Goal: Task Accomplishment & Management: Manage account settings

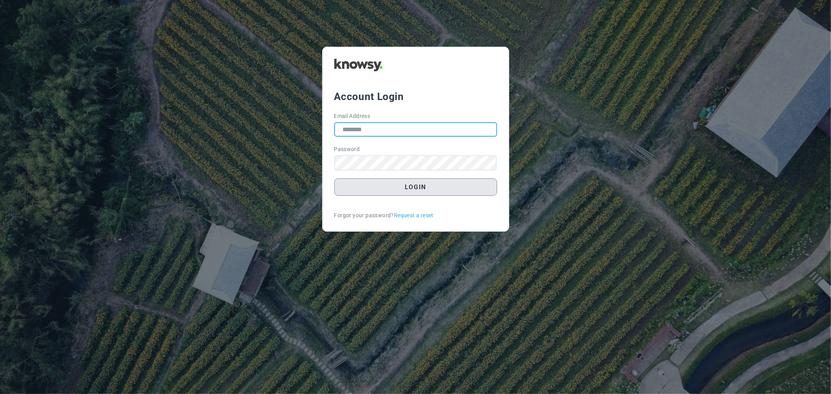
type input "**********"
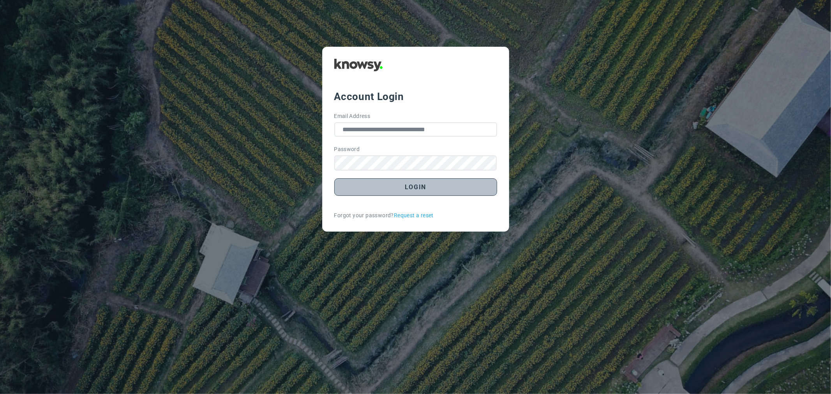
click at [398, 195] on button "Login" at bounding box center [415, 187] width 163 height 18
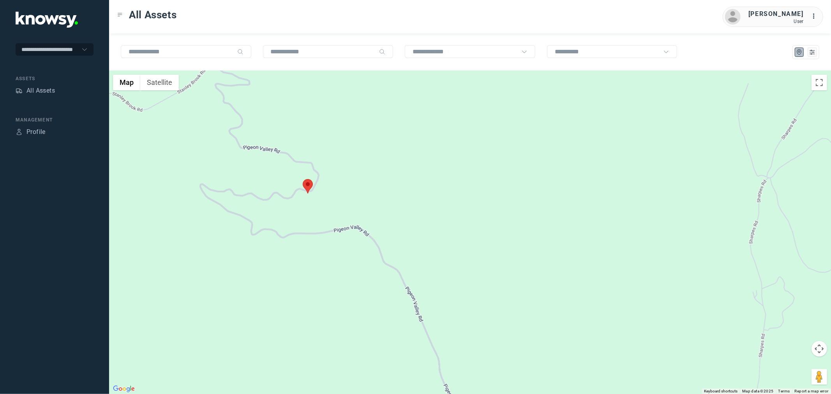
drag, startPoint x: 265, startPoint y: 158, endPoint x: 298, endPoint y: 282, distance: 127.4
click at [298, 282] on div at bounding box center [469, 232] width 721 height 323
click at [303, 181] on area at bounding box center [303, 181] width 0 height 0
click at [326, 138] on button "Close" at bounding box center [330, 145] width 19 height 19
